Goal: Download file/media

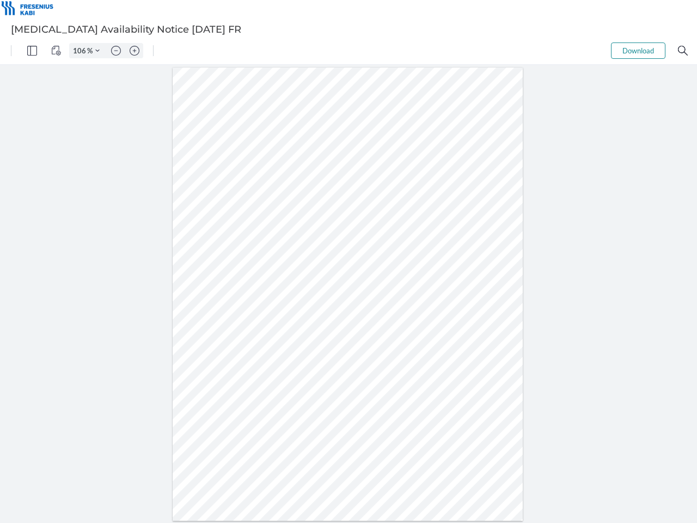
click at [32, 51] on img "Panel" at bounding box center [32, 51] width 10 height 10
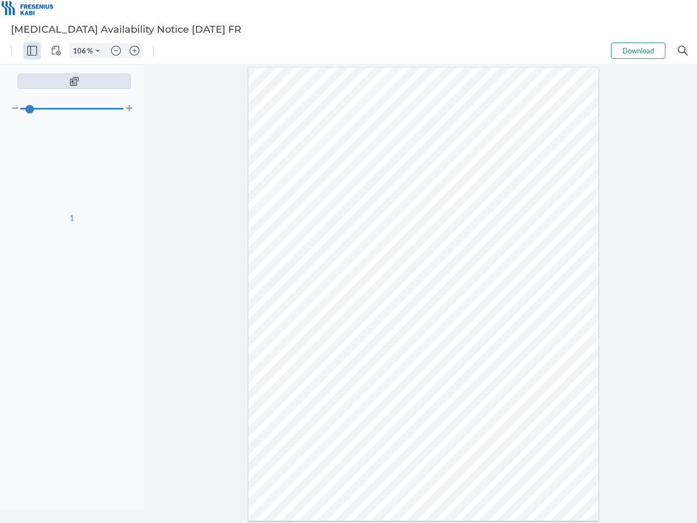
click at [56, 51] on img "View Controls" at bounding box center [56, 51] width 10 height 10
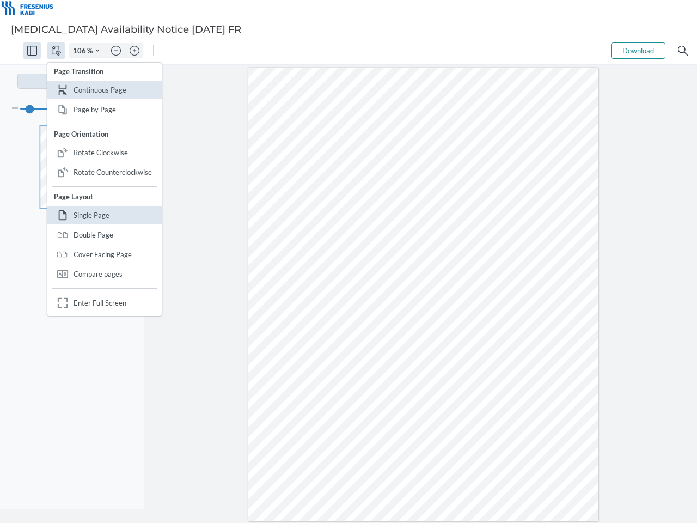
click at [81, 51] on input "106" at bounding box center [78, 51] width 17 height 10
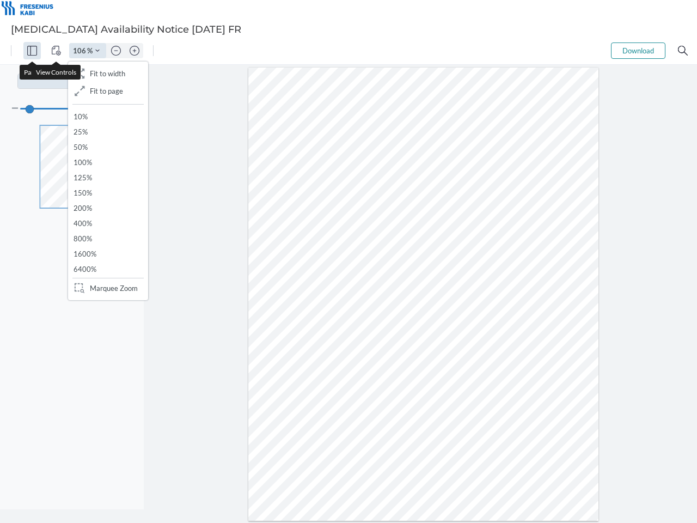
click at [97, 51] on img "Zoom Controls" at bounding box center [97, 50] width 4 height 4
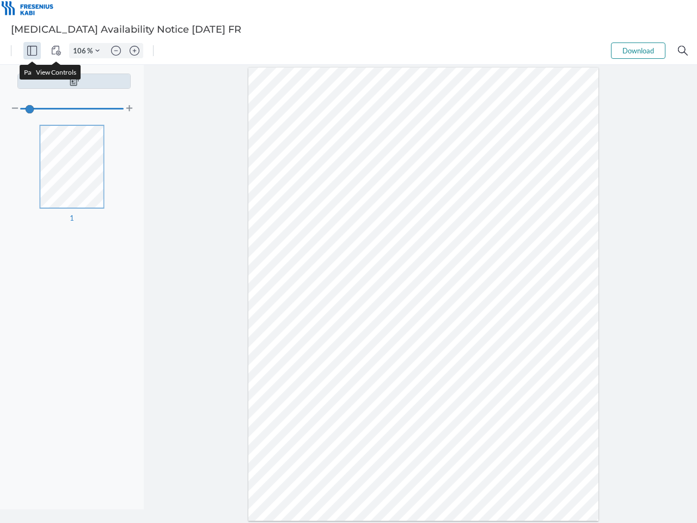
click at [116, 51] on img "Zoom out" at bounding box center [116, 51] width 10 height 10
click at [135, 51] on img "Zoom in" at bounding box center [135, 51] width 10 height 10
type input "106"
click at [638, 51] on button "Download" at bounding box center [638, 50] width 54 height 16
click at [683, 51] on img "Search" at bounding box center [683, 51] width 10 height 10
